Goal: Task Accomplishment & Management: Manage account settings

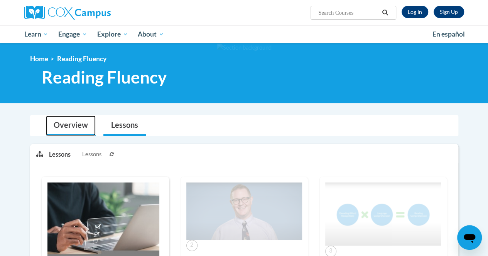
click at [64, 121] on link "Overview" at bounding box center [71, 126] width 50 height 20
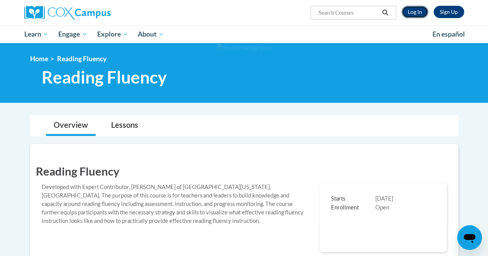
click at [406, 12] on link "Log In" at bounding box center [414, 12] width 27 height 12
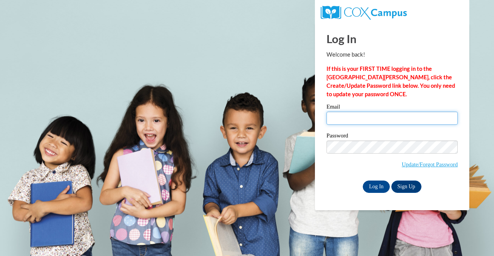
click at [356, 114] on input "Email" at bounding box center [391, 118] width 131 height 13
type input "miward@kippatl.org"
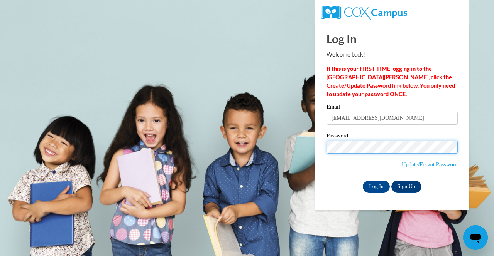
click at [363, 181] on input "Log In" at bounding box center [376, 187] width 27 height 12
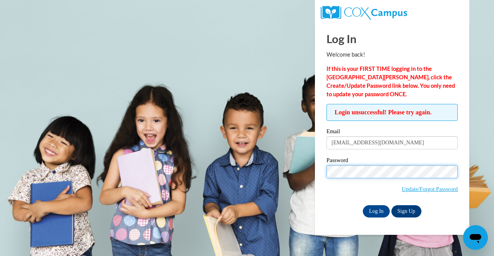
click at [363, 206] on input "Log In" at bounding box center [376, 212] width 27 height 12
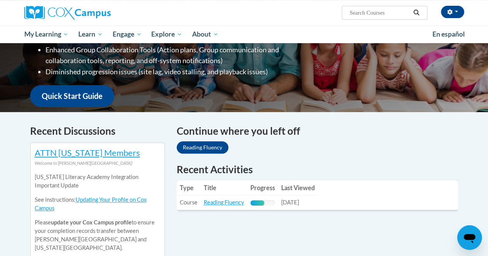
scroll to position [158, 0]
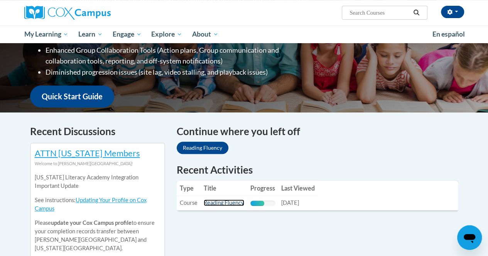
click at [233, 204] on link "Reading Fluency" at bounding box center [224, 203] width 40 height 7
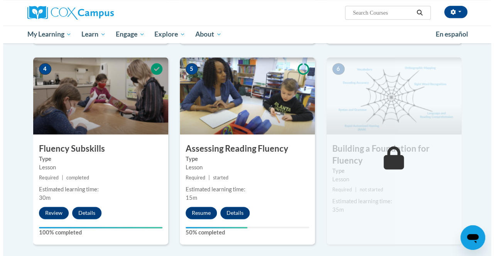
scroll to position [361, 0]
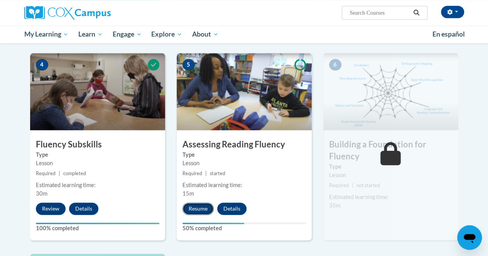
click at [204, 209] on button "Resume" at bounding box center [197, 209] width 31 height 12
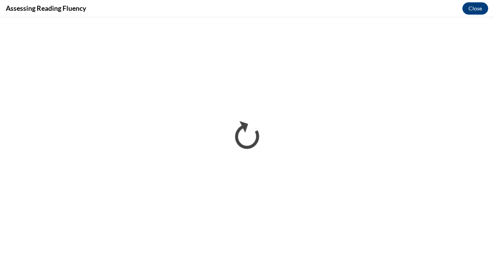
scroll to position [0, 0]
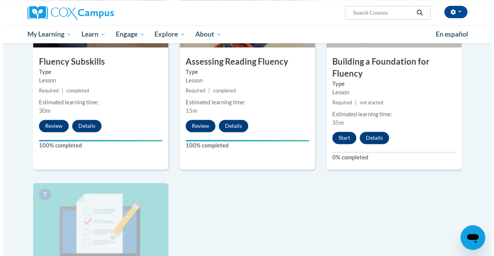
scroll to position [443, 0]
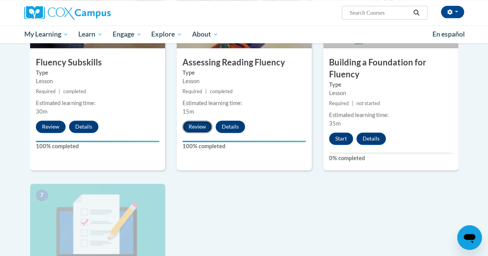
click at [202, 127] on button "Review" at bounding box center [197, 127] width 30 height 12
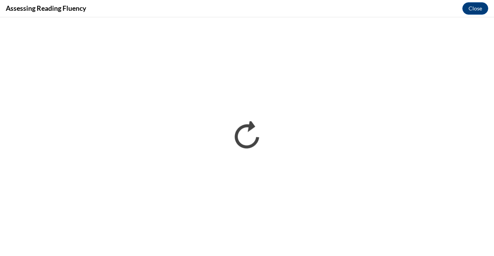
scroll to position [0, 0]
